Goal: Task Accomplishment & Management: Manage account settings

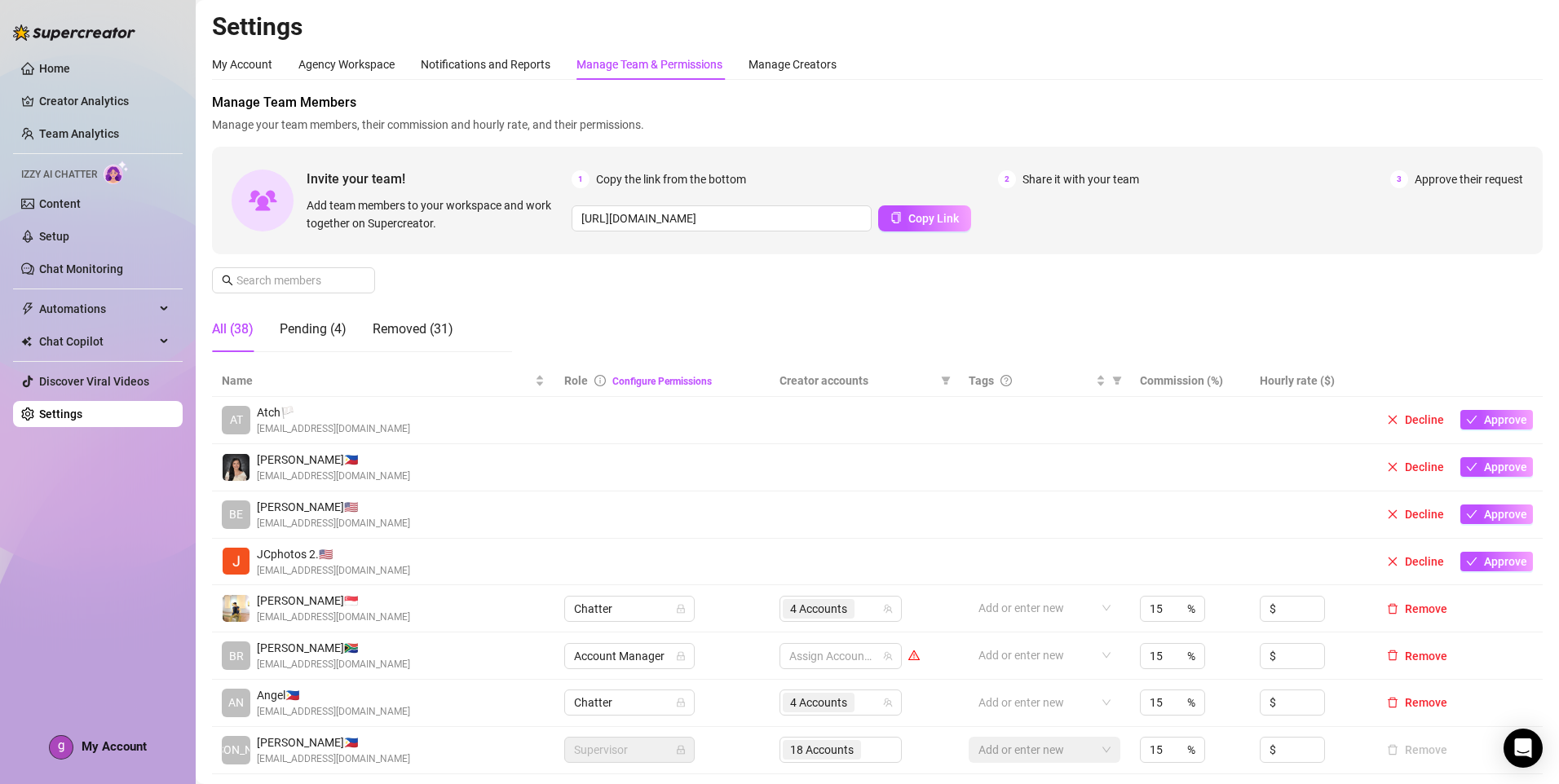
scroll to position [163, 0]
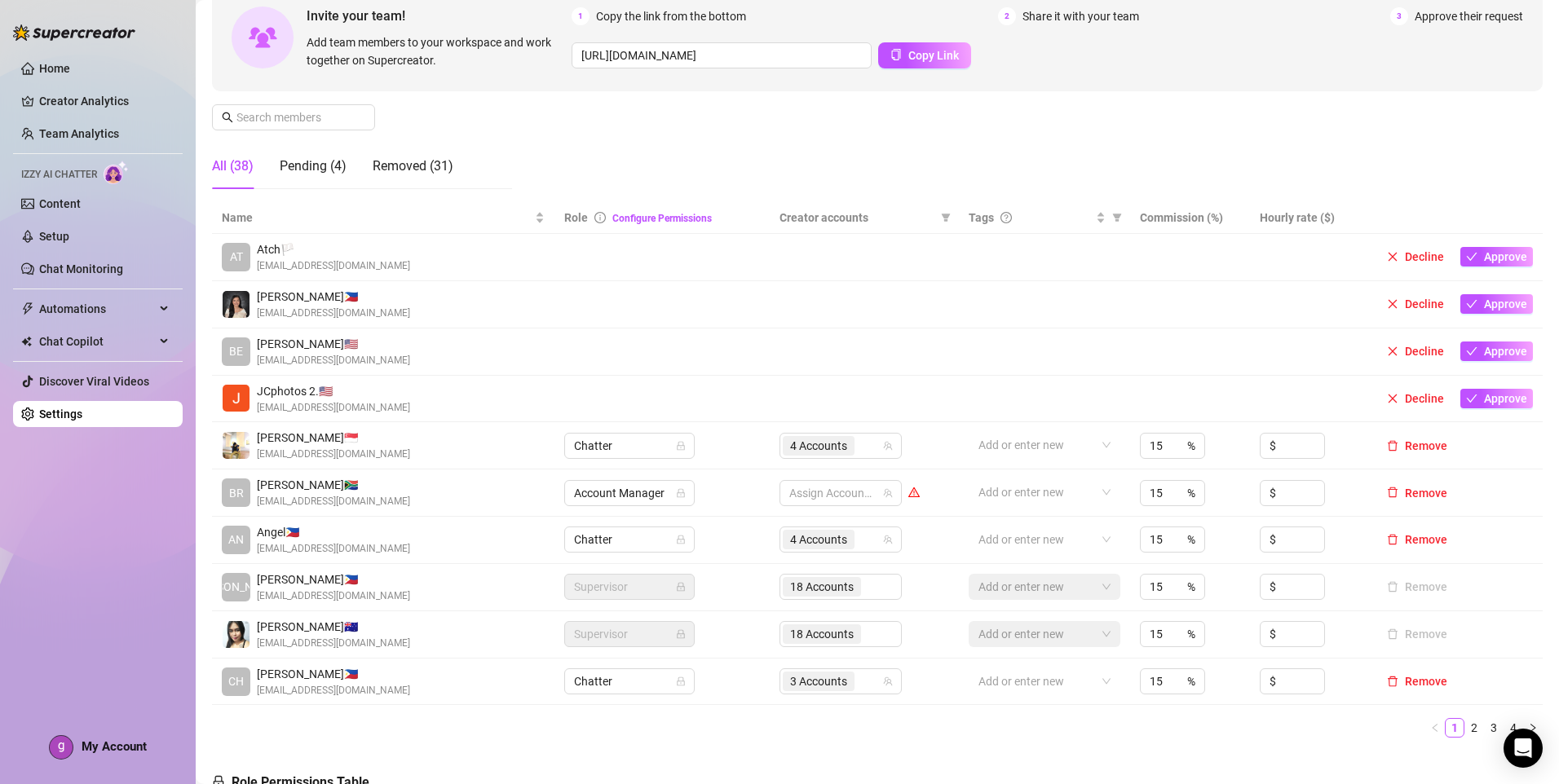
drag, startPoint x: 57, startPoint y: 703, endPoint x: 47, endPoint y: 704, distance: 10.0
drag, startPoint x: 47, startPoint y: 704, endPoint x: 72, endPoint y: 748, distance: 50.6
click at [76, 750] on div "My Account" at bounding box center [98, 748] width 98 height 25
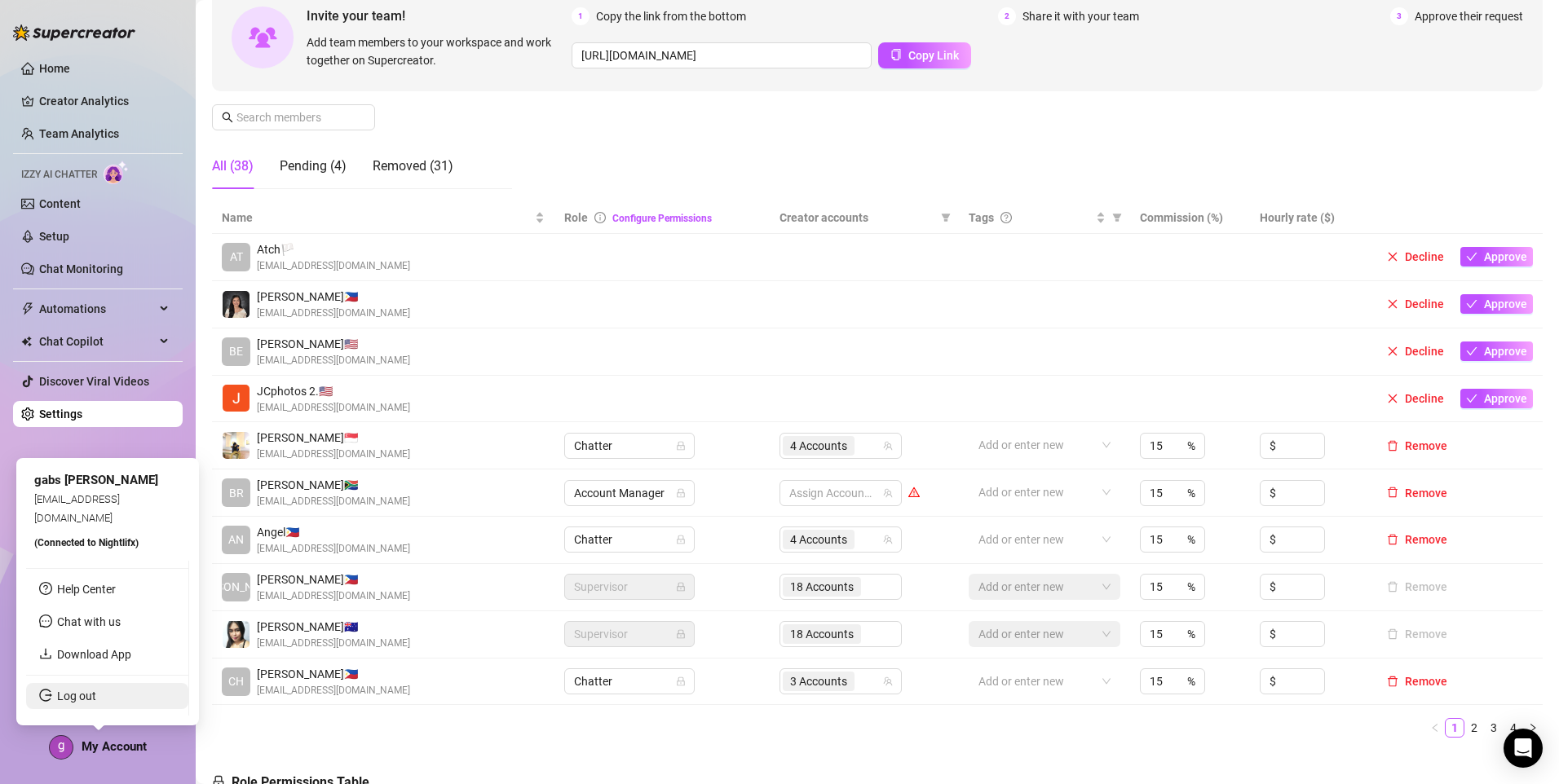
click at [89, 691] on link "Log out" at bounding box center [77, 696] width 39 height 13
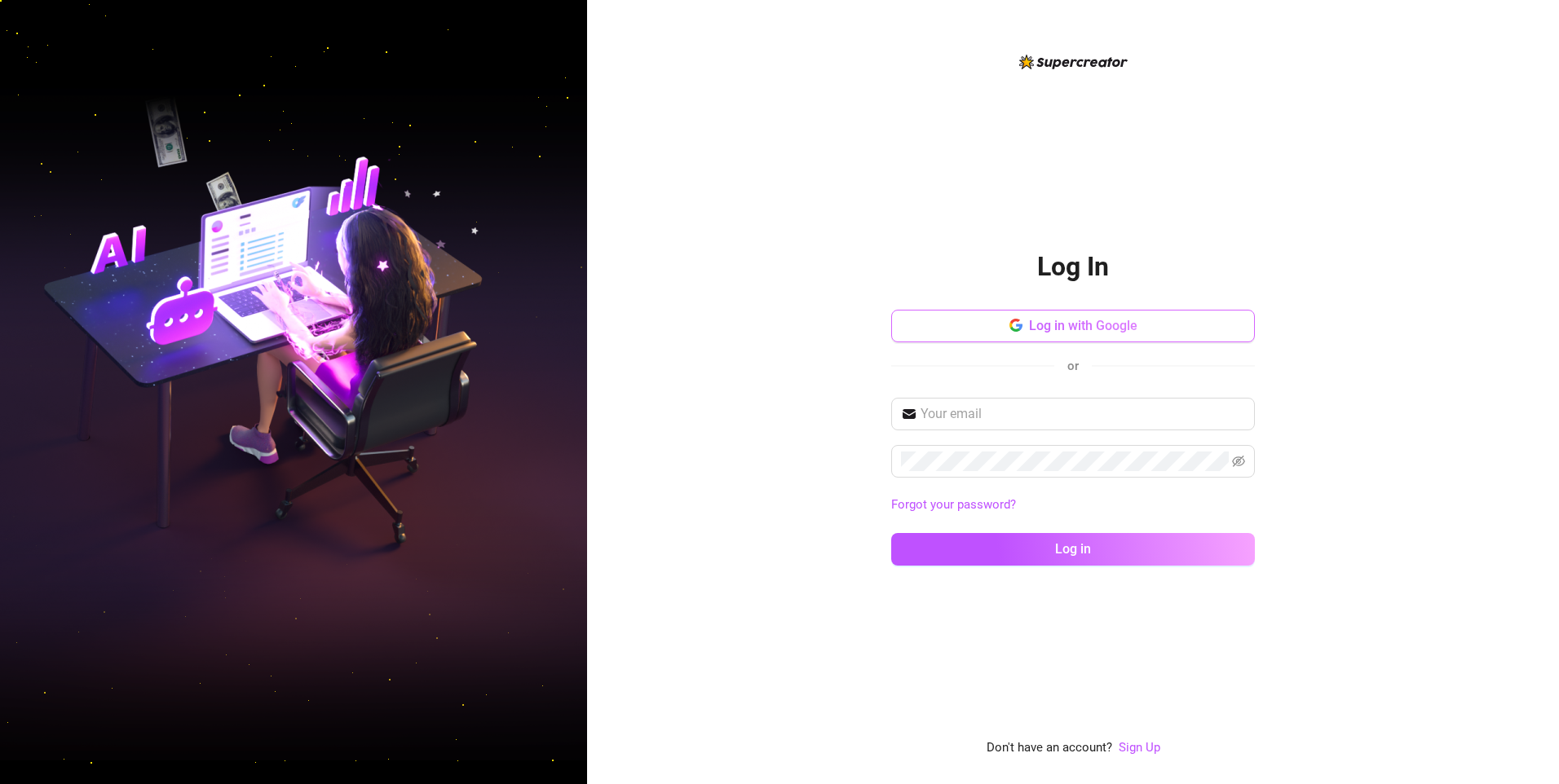
click at [1108, 340] on button "Log in with Google" at bounding box center [1073, 326] width 363 height 33
